Goal: Obtain resource: Download file/media

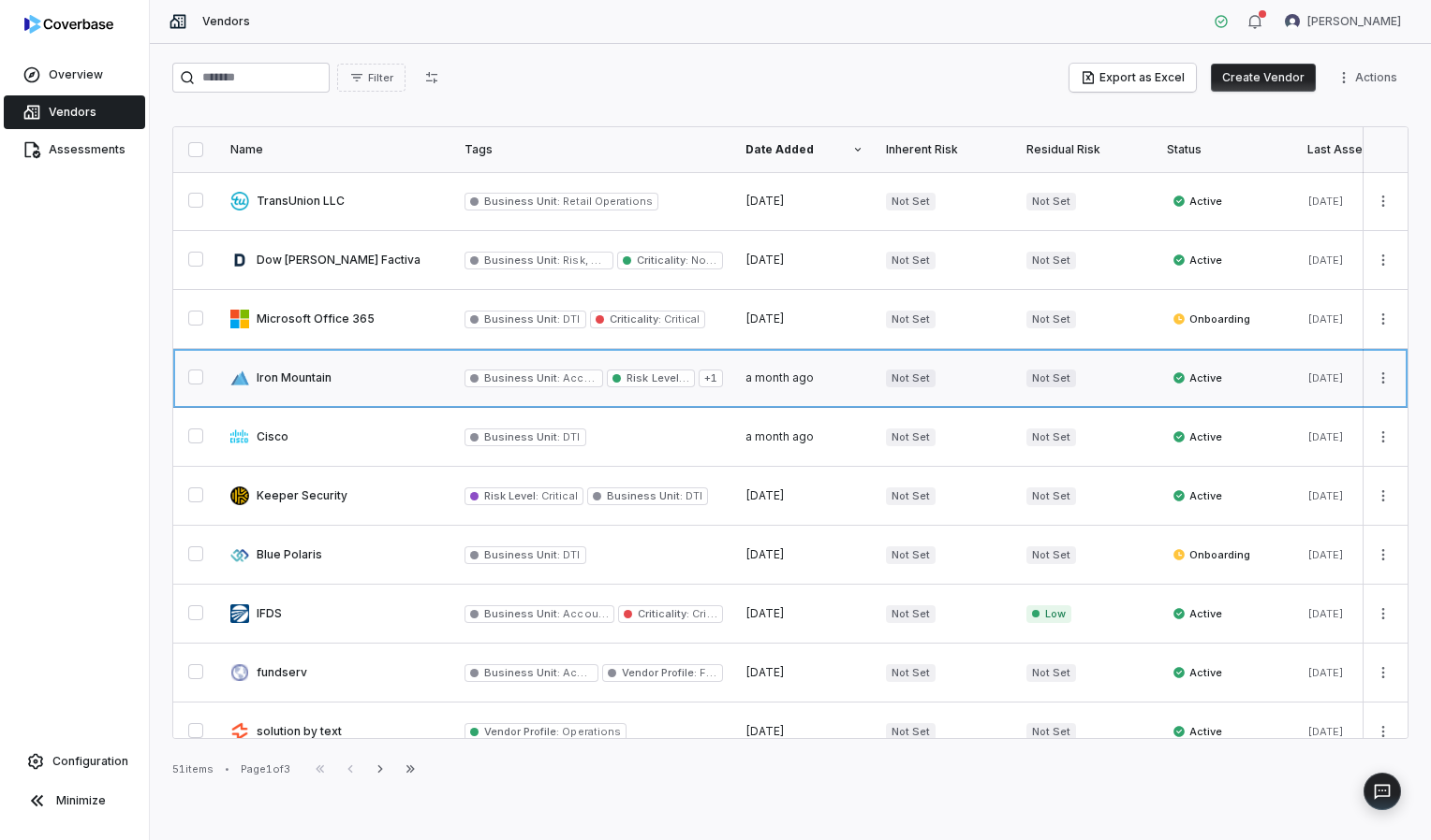
click at [389, 382] on link at bounding box center [336, 378] width 234 height 58
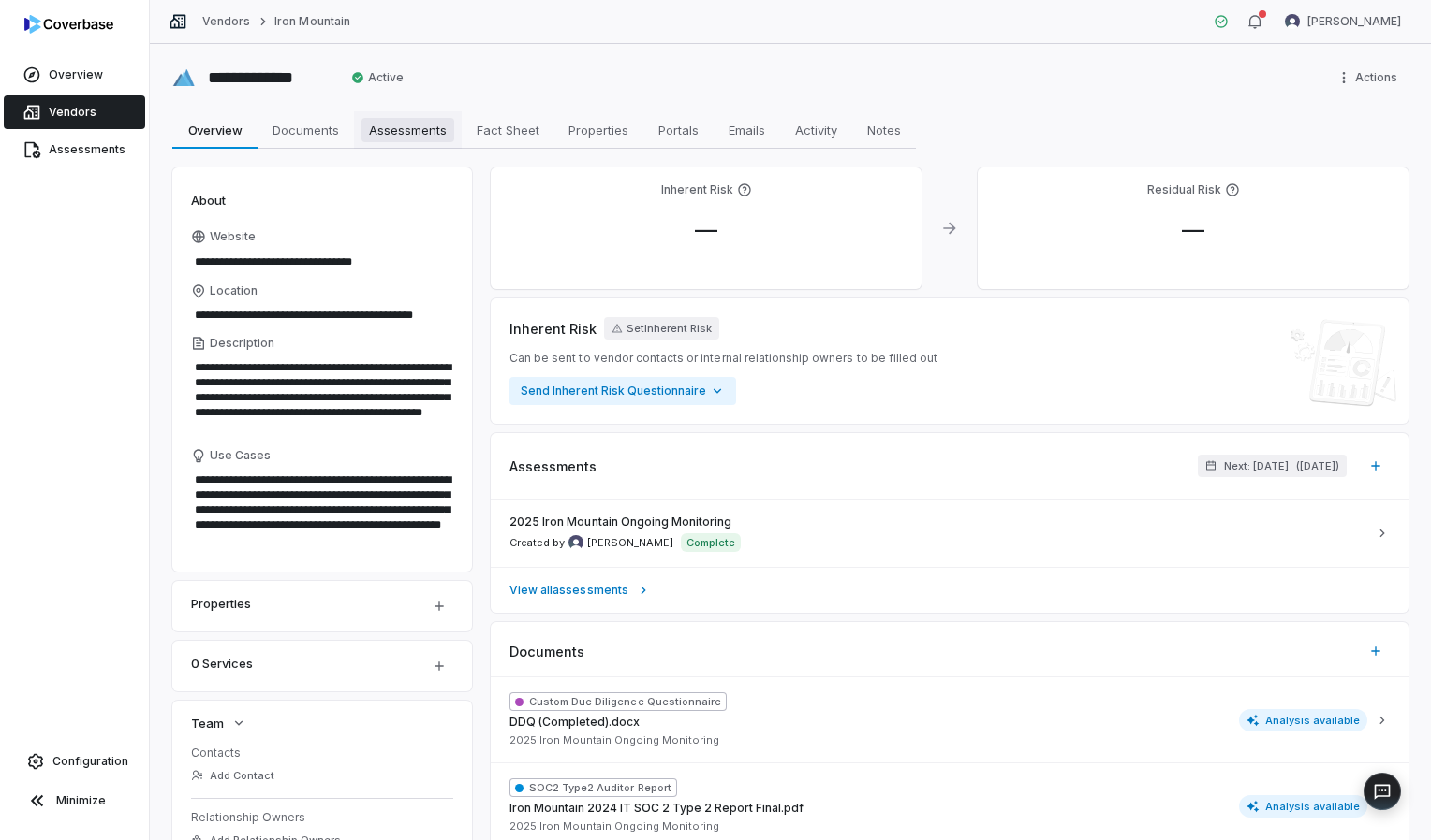
click at [383, 119] on span "Assessments" at bounding box center [408, 129] width 93 height 25
type textarea "*"
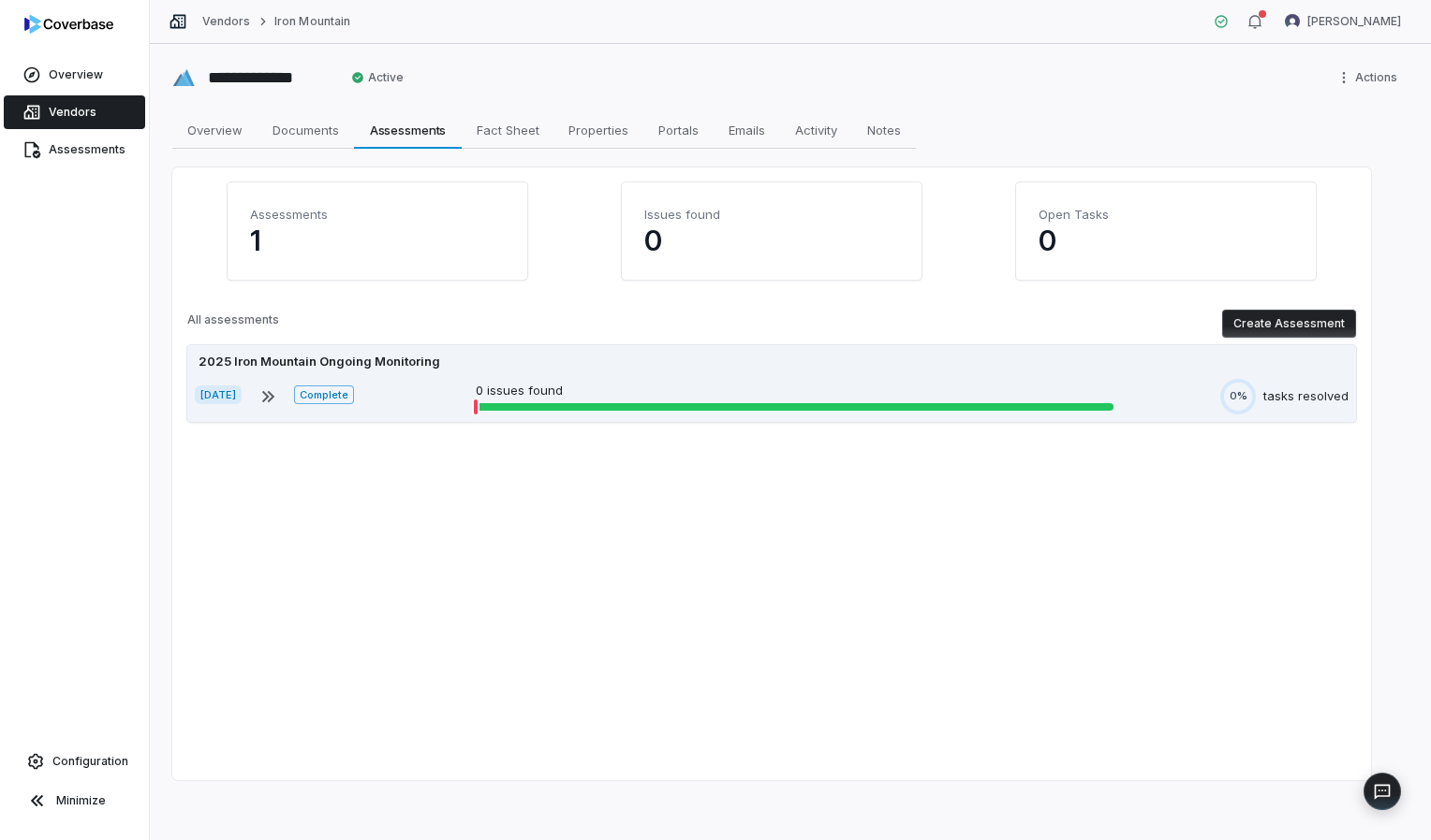
click at [559, 377] on div "2025 Iron Mountain Ongoing Monitoring [DATE] Complete 0 issues found 0% tasks r…" at bounding box center [771, 384] width 1168 height 77
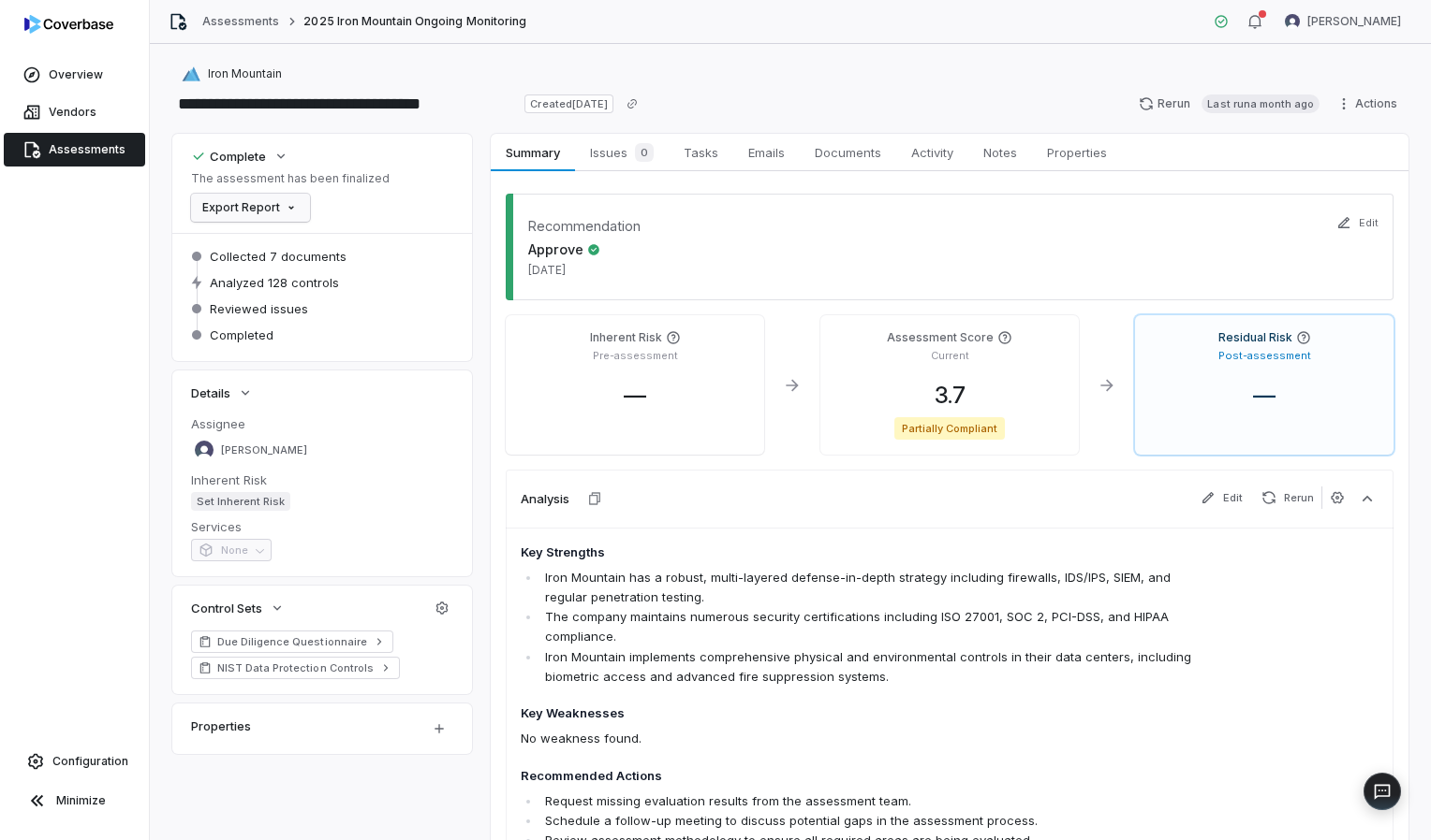
click at [243, 202] on html "**********" at bounding box center [715, 420] width 1431 height 840
click at [258, 249] on div "Export as PDF" at bounding box center [265, 248] width 132 height 30
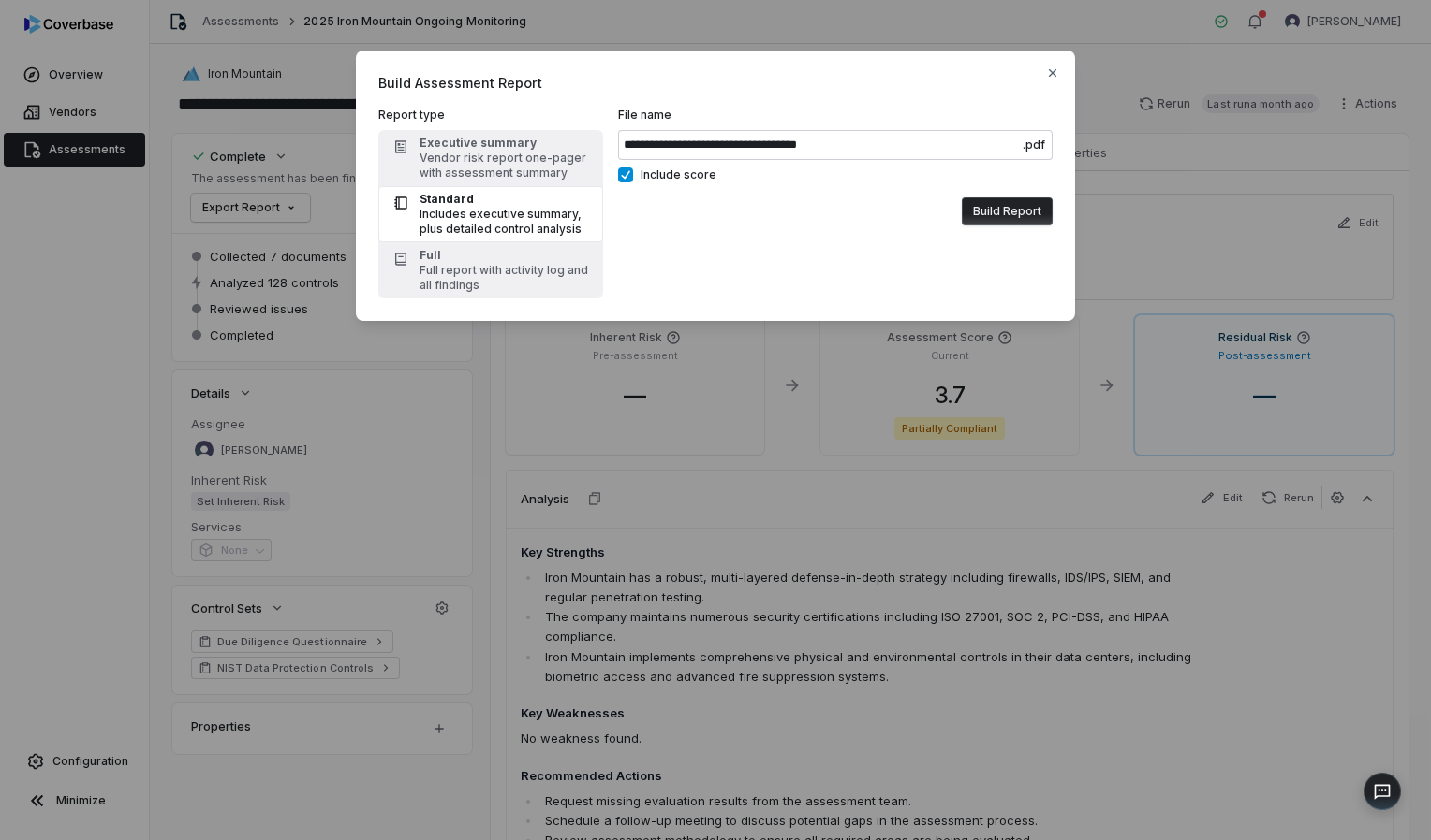
click at [437, 228] on div "Includes executive summary, plus detailed control analysis" at bounding box center [506, 222] width 172 height 30
click at [453, 200] on div "Standard" at bounding box center [506, 198] width 172 height 15
click at [442, 260] on div "Full" at bounding box center [506, 255] width 172 height 15
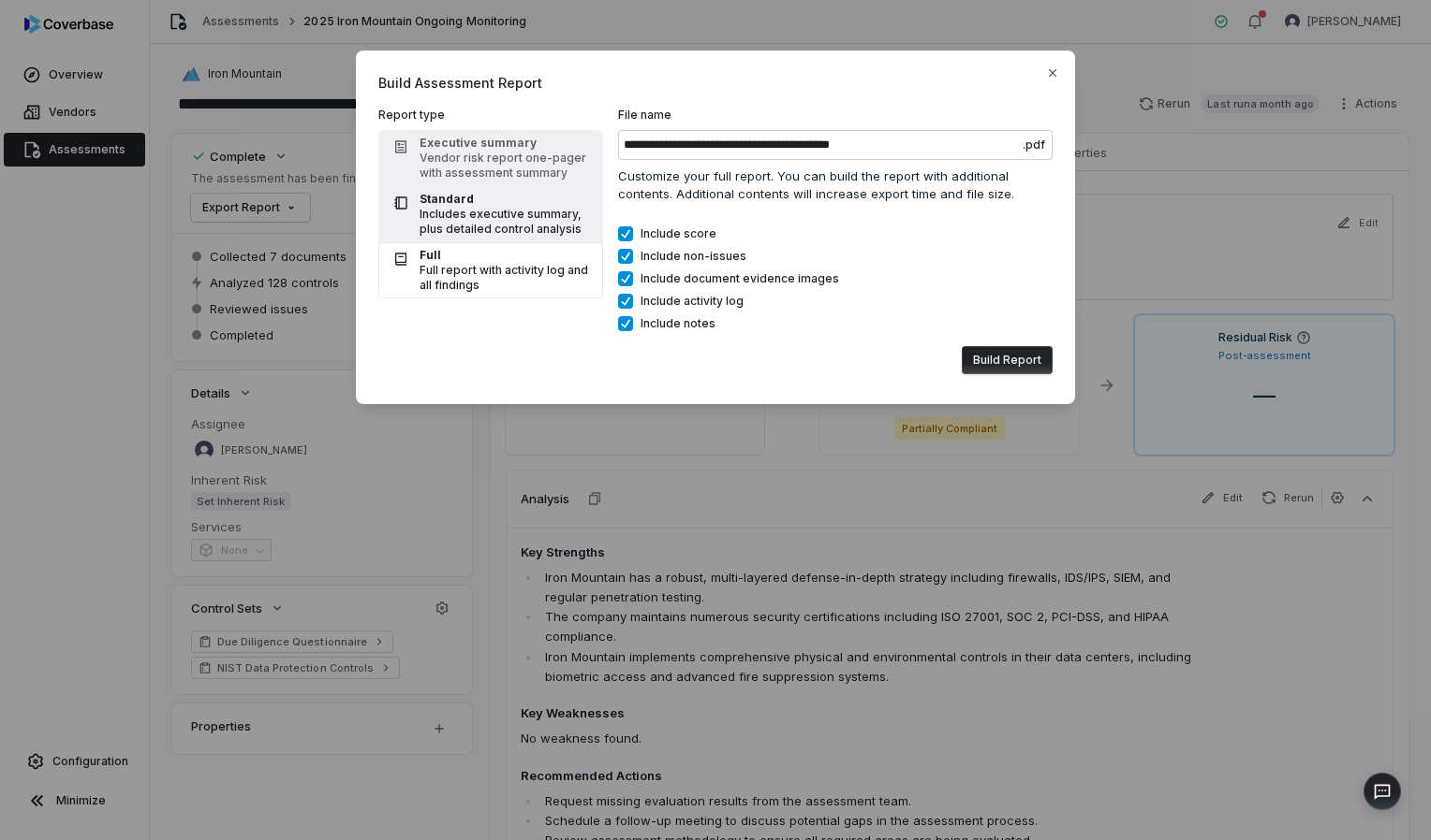
click at [479, 207] on div "Includes executive summary, plus detailed control analysis" at bounding box center [506, 222] width 172 height 30
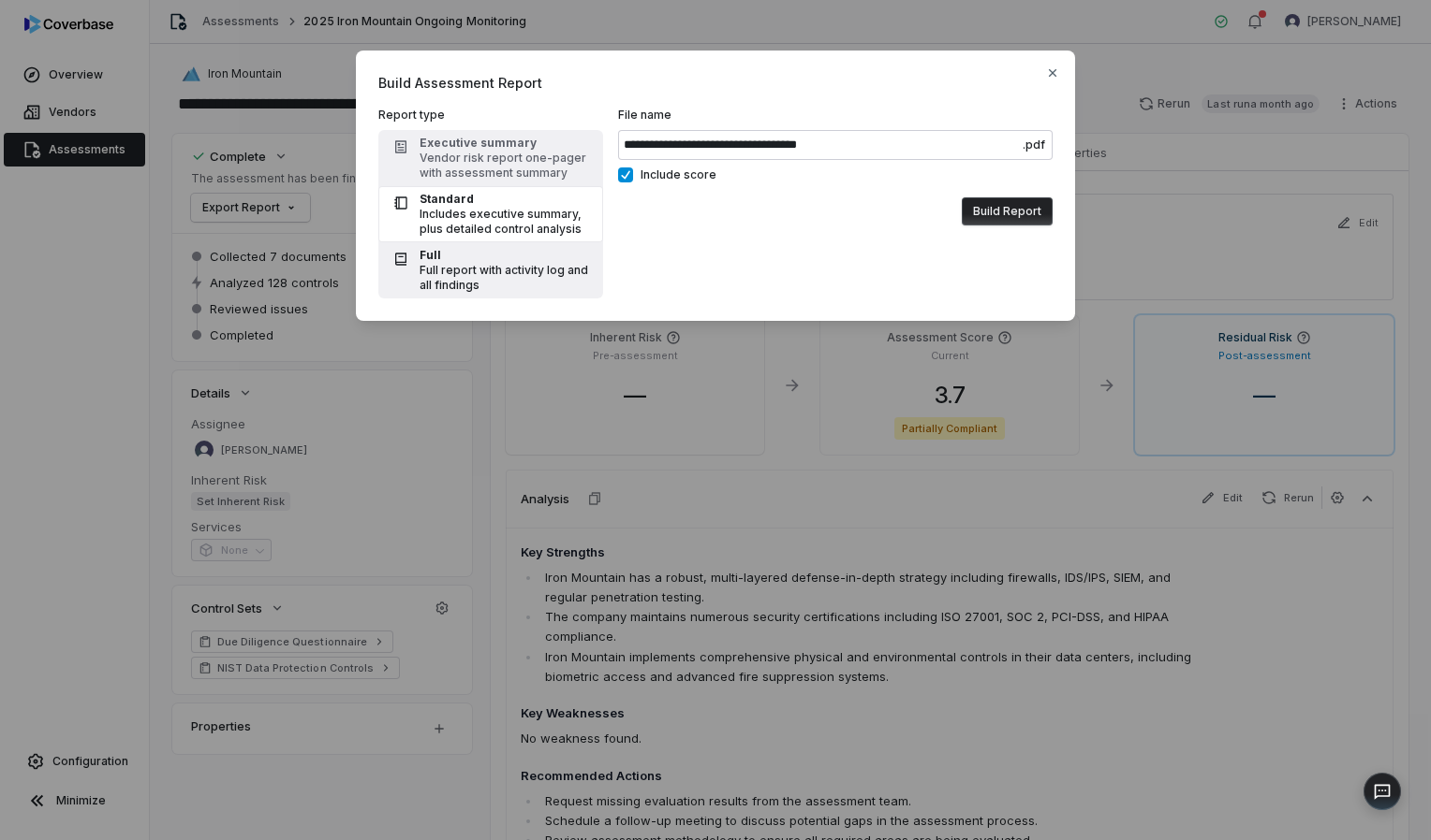
click at [460, 261] on div "Full" at bounding box center [506, 255] width 172 height 15
type input "**********"
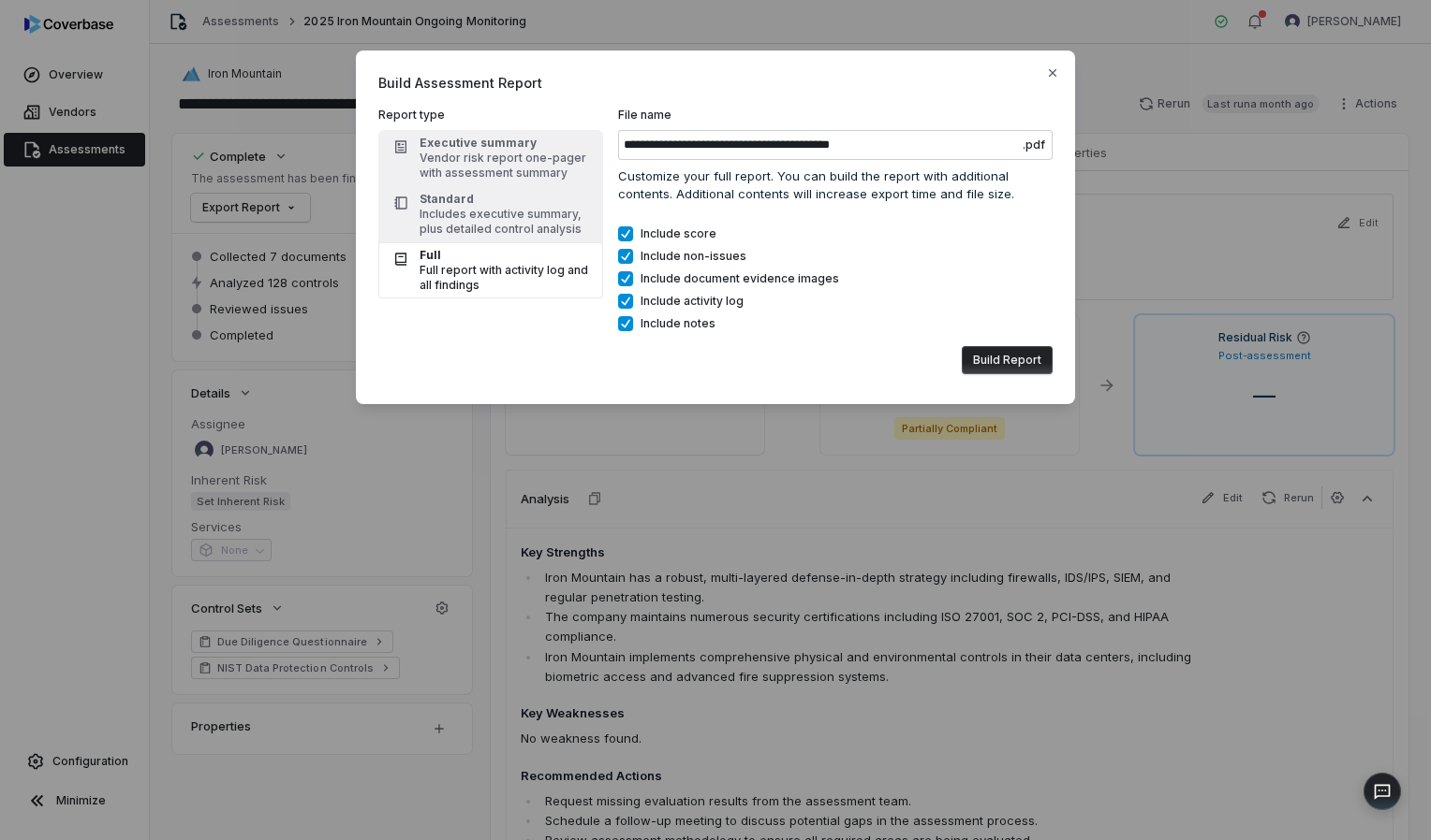
click at [626, 257] on button "Include non-issues" at bounding box center [625, 256] width 15 height 15
click at [623, 279] on button "Include document evidence images" at bounding box center [625, 278] width 15 height 15
click at [1000, 359] on button "Build Report" at bounding box center [1007, 360] width 91 height 28
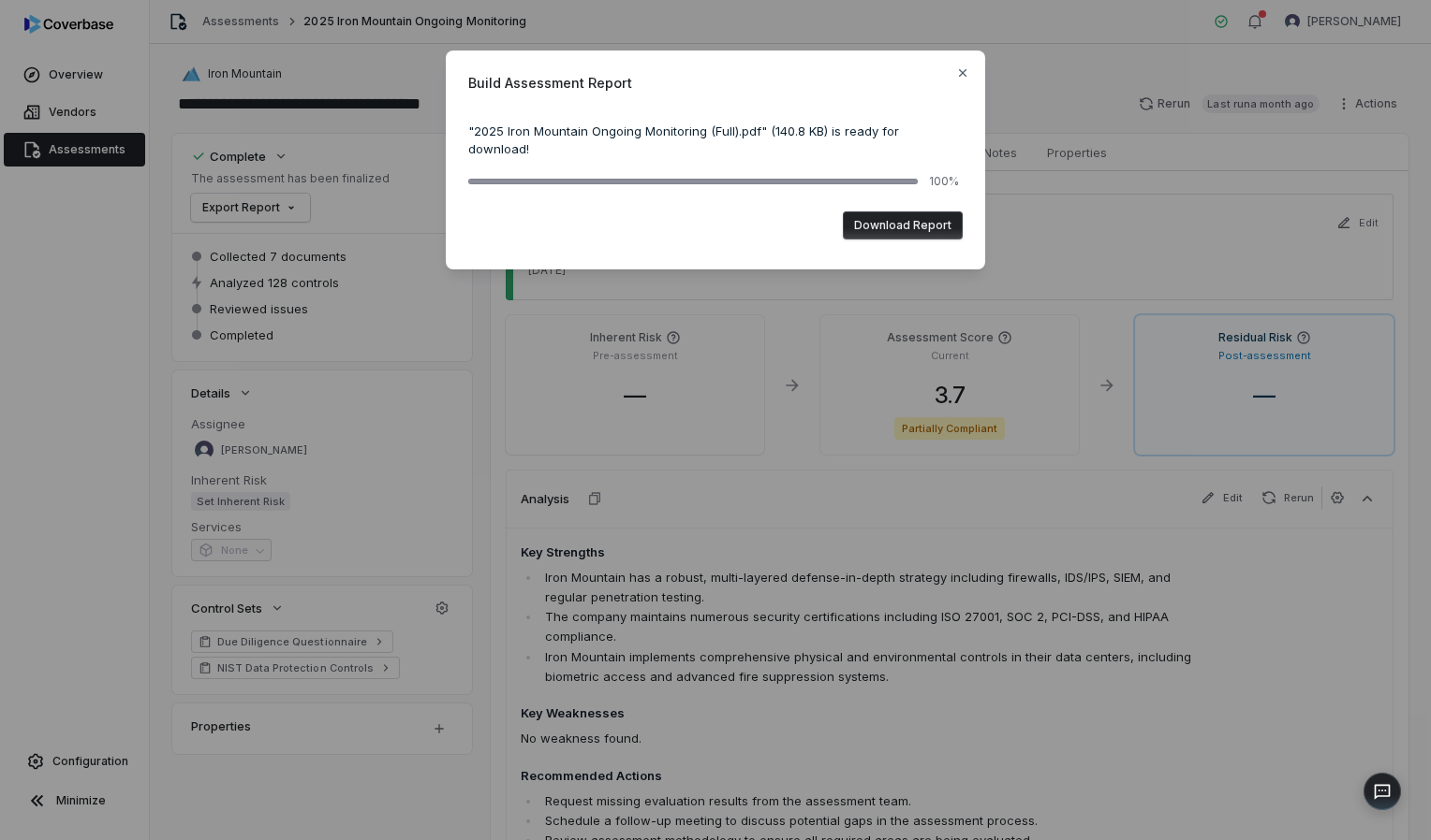
click at [907, 211] on button "Download Report" at bounding box center [902, 225] width 119 height 28
click at [965, 72] on icon "button" at bounding box center [962, 72] width 15 height 15
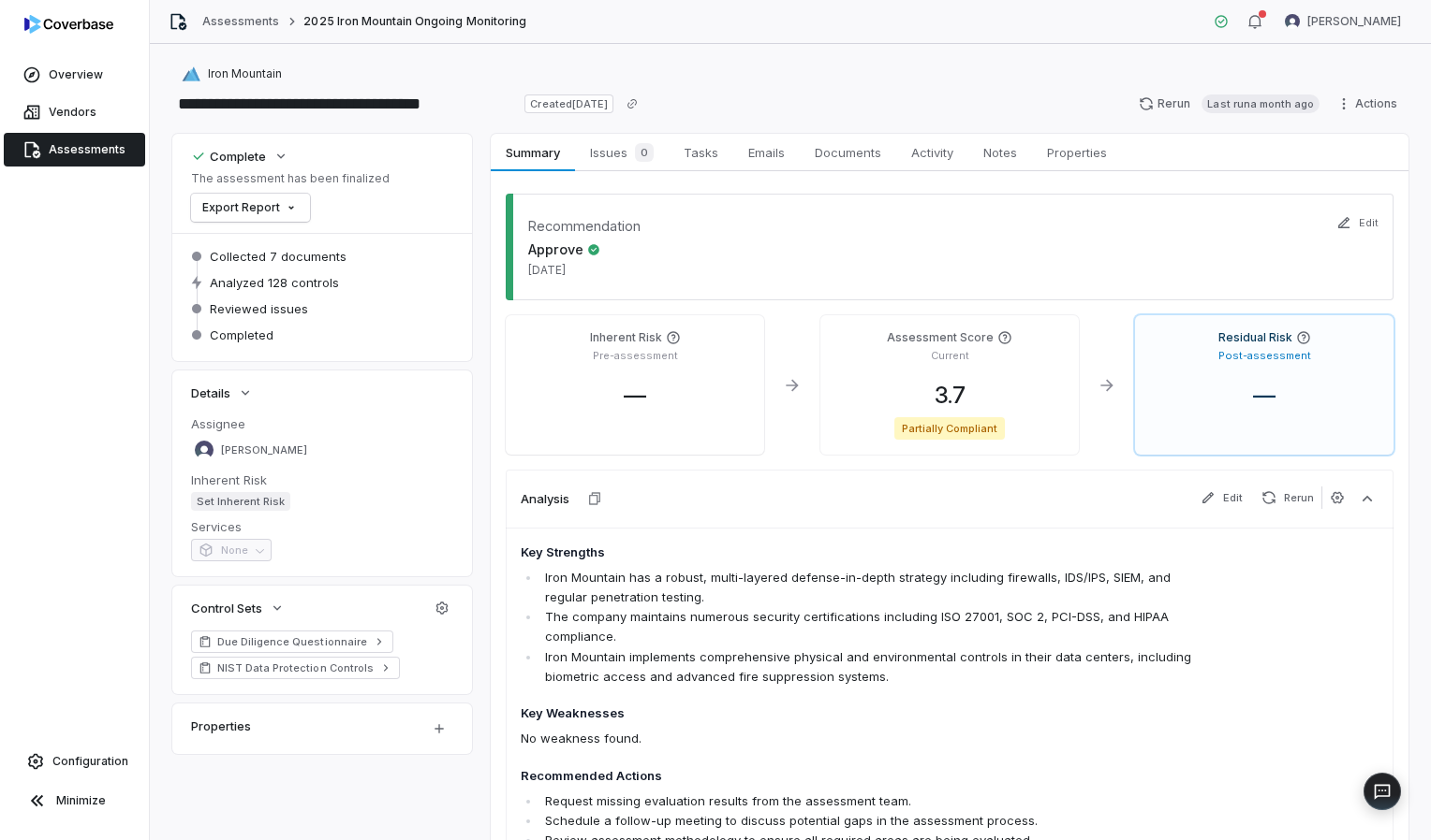
click at [66, 153] on span "Assessments" at bounding box center [87, 149] width 77 height 15
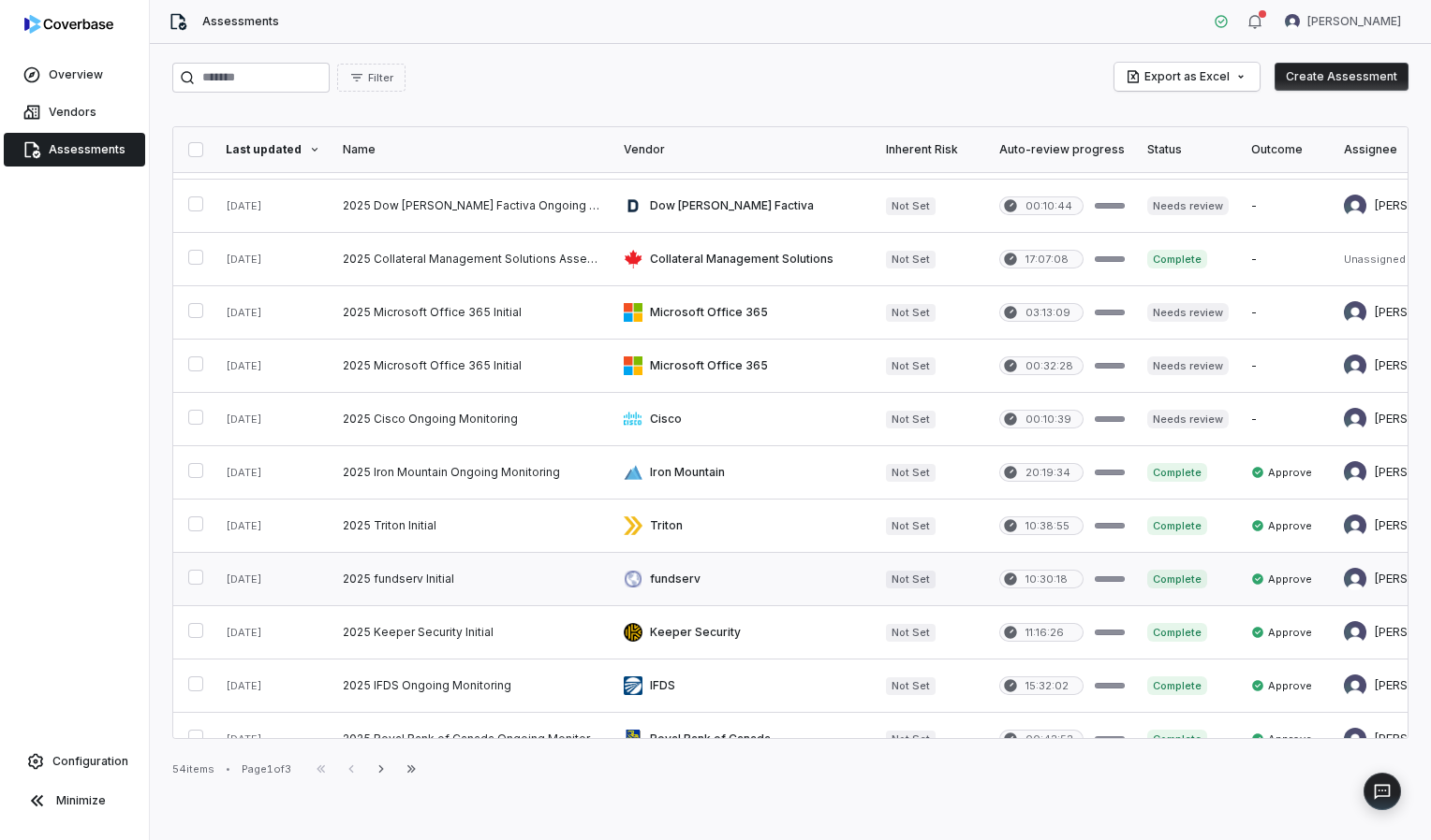
scroll to position [280, 0]
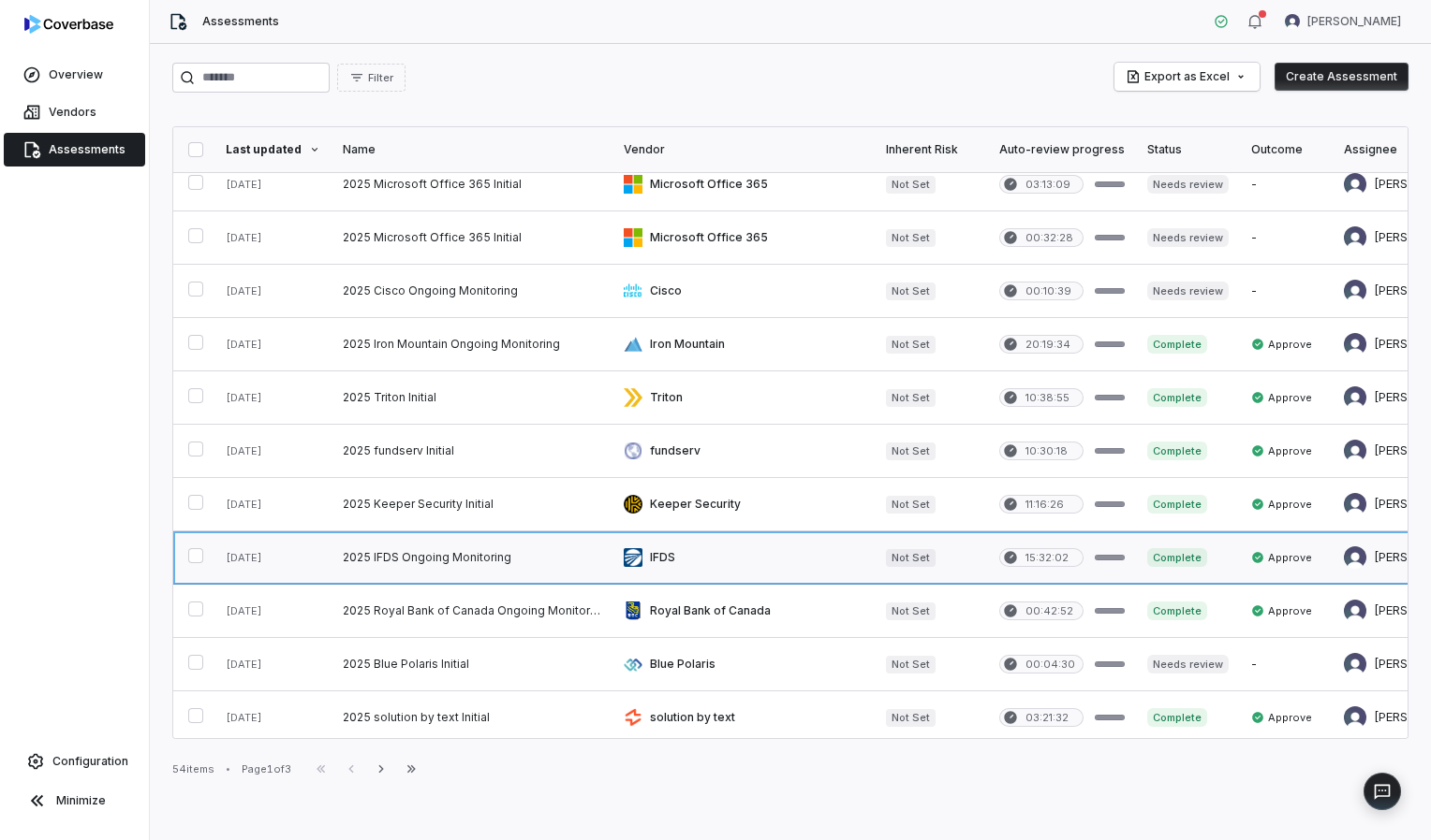
click at [654, 553] on link at bounding box center [743, 558] width 262 height 52
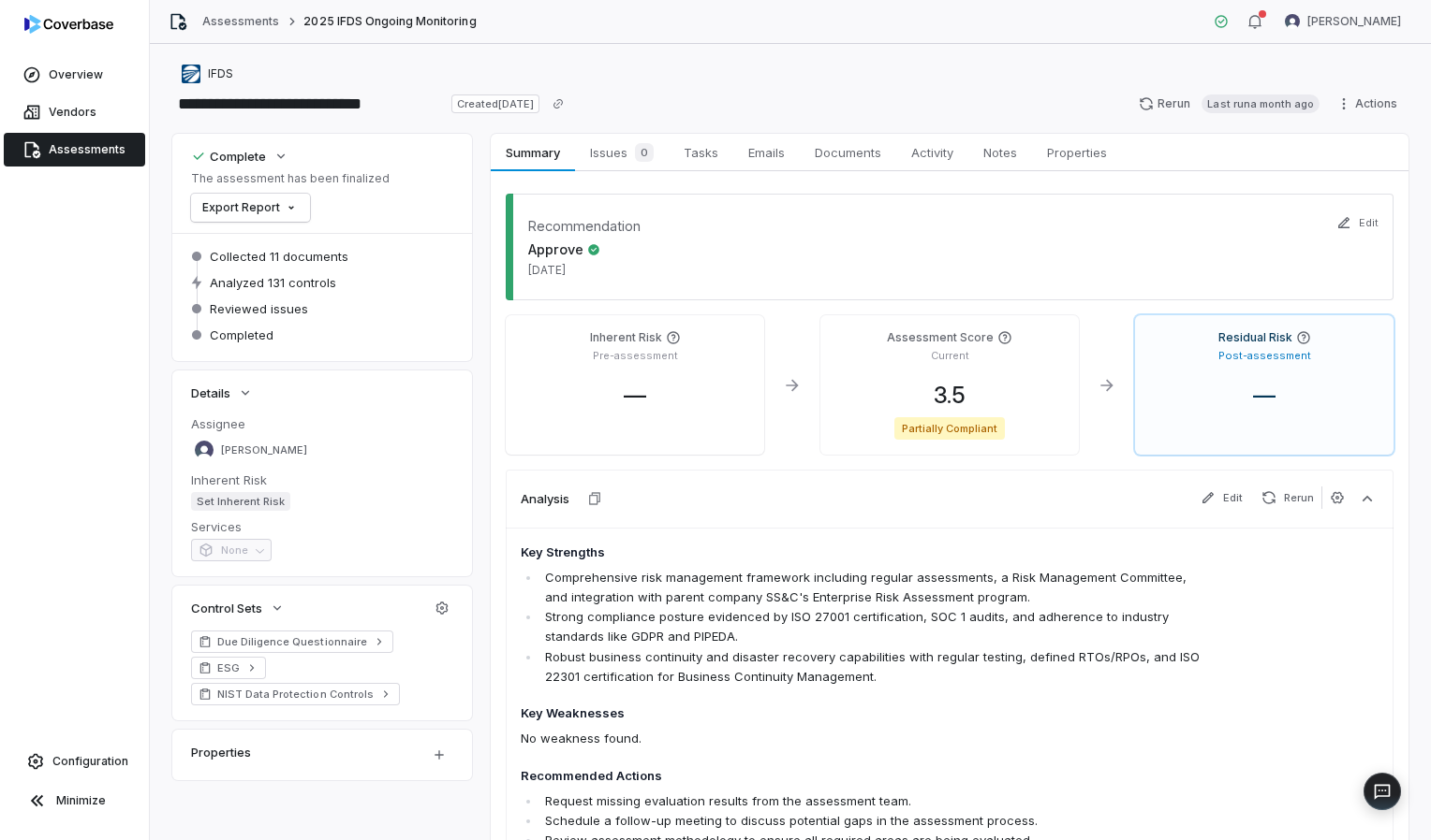
click at [266, 197] on html "**********" at bounding box center [715, 420] width 1431 height 840
click at [257, 256] on div "Export as PDF" at bounding box center [265, 248] width 132 height 30
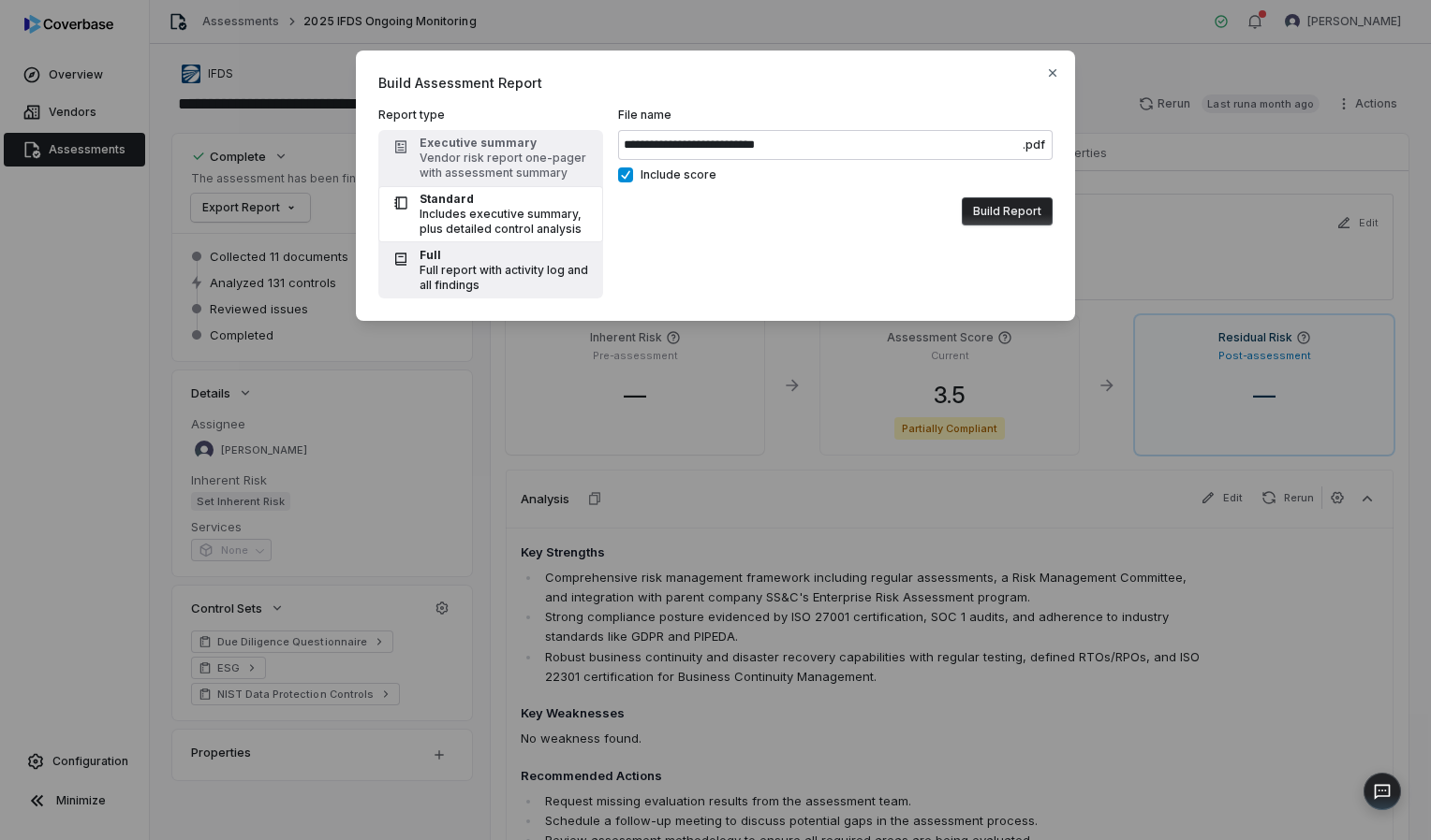
click at [438, 265] on div "Full report with activity log and all findings" at bounding box center [506, 277] width 172 height 30
type input "**********"
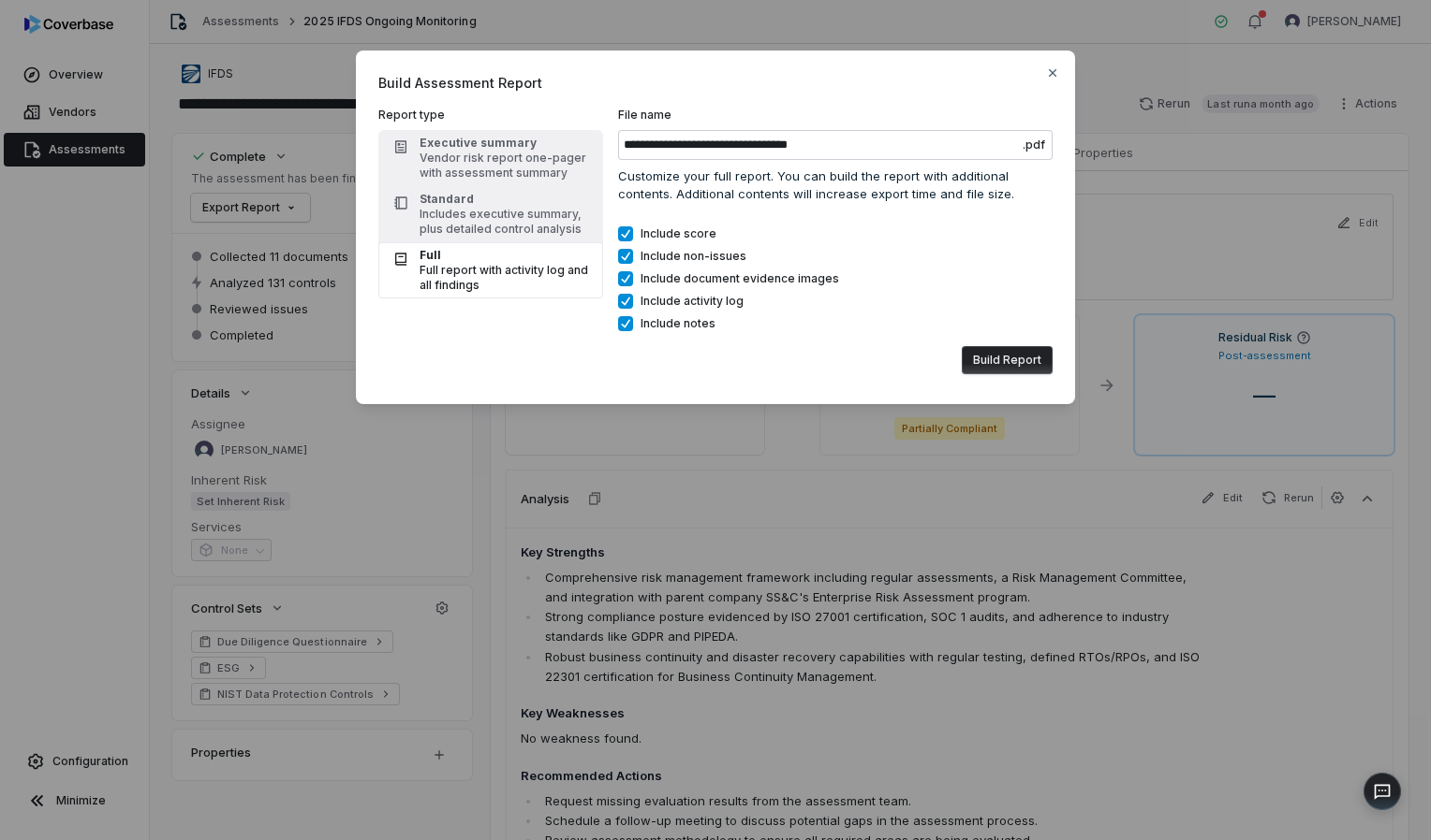
click at [624, 235] on button "Include score" at bounding box center [625, 233] width 15 height 15
click at [627, 259] on button "Include non-issues" at bounding box center [625, 256] width 15 height 15
click at [625, 278] on button "Include document evidence images" at bounding box center [625, 278] width 15 height 15
click at [1010, 357] on button "Build Report" at bounding box center [1007, 360] width 91 height 28
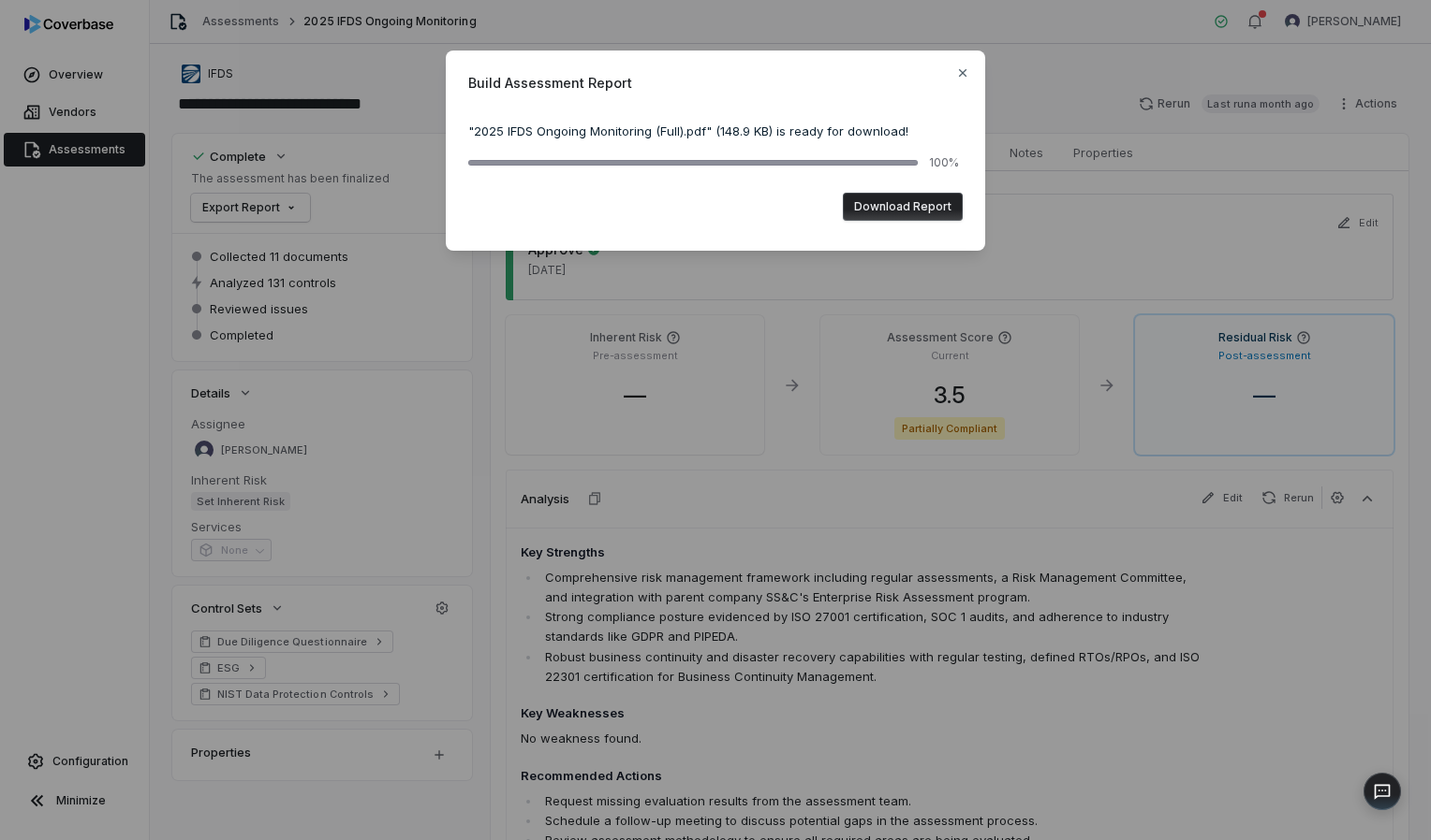
click at [903, 209] on button "Download Report" at bounding box center [902, 206] width 119 height 28
click at [966, 66] on icon "button" at bounding box center [962, 72] width 15 height 15
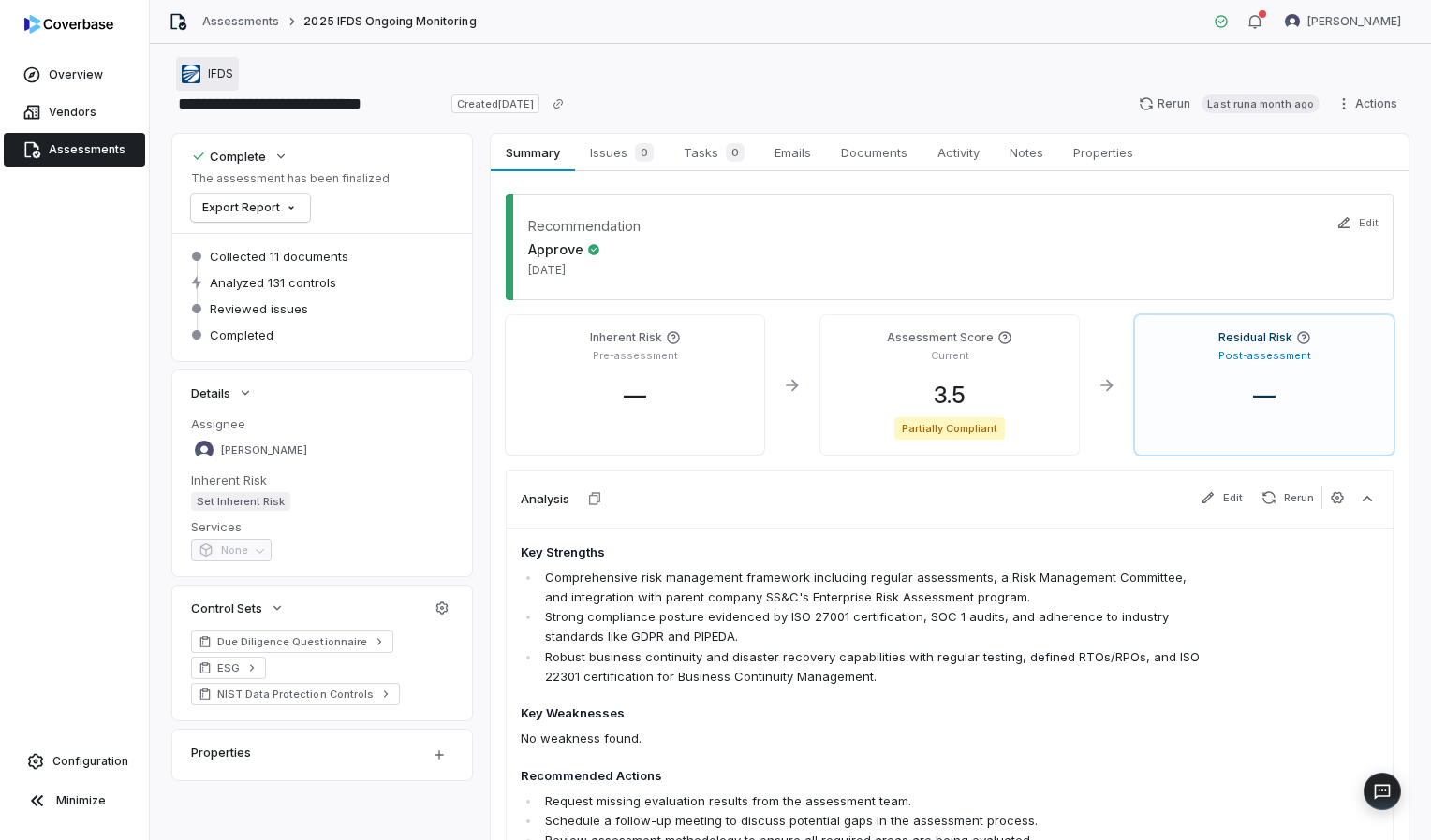
click at [206, 78] on div "IFDS" at bounding box center [207, 73] width 51 height 19
